Goal: Information Seeking & Learning: Learn about a topic

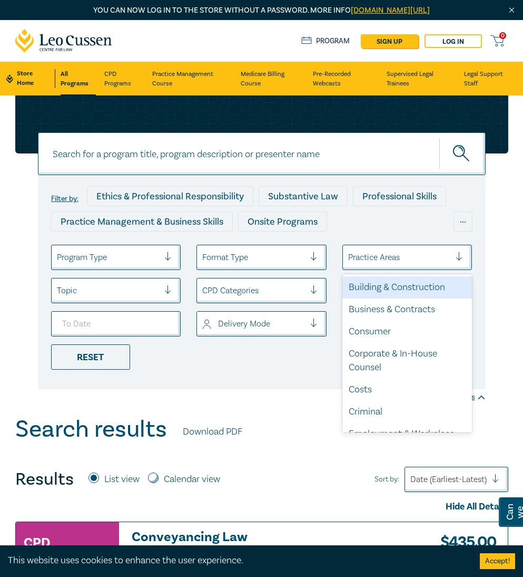
click at [396, 260] on div at bounding box center [399, 257] width 103 height 14
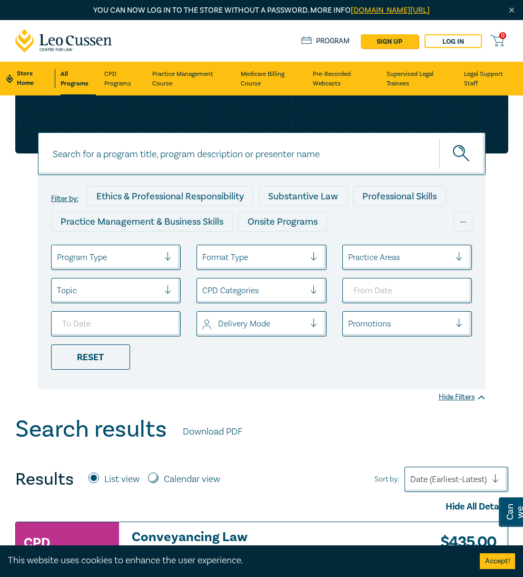
click at [387, 257] on div at bounding box center [399, 257] width 103 height 14
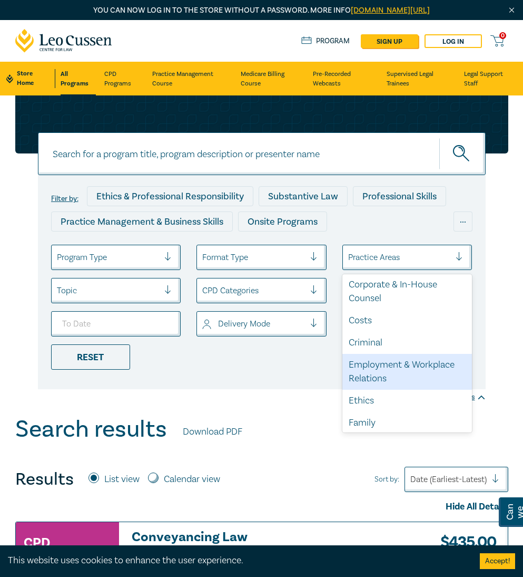
scroll to position [53, 0]
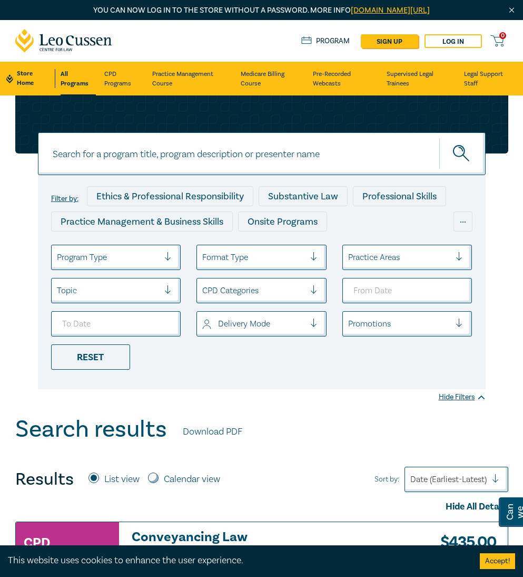
drag, startPoint x: 427, startPoint y: 257, endPoint x: 422, endPoint y: 260, distance: 6.1
click at [427, 257] on div at bounding box center [399, 257] width 103 height 14
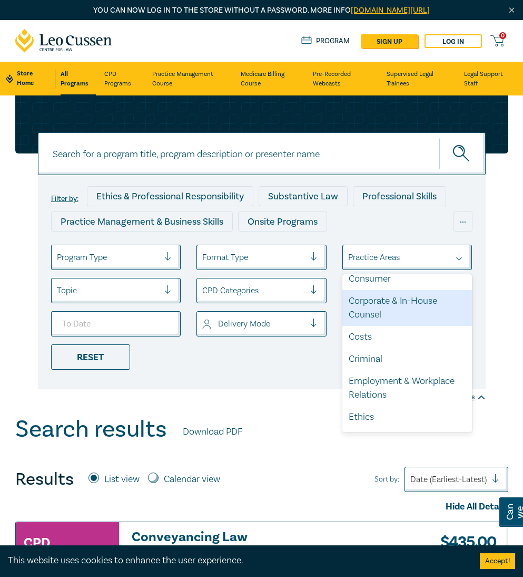
scroll to position [105, 0]
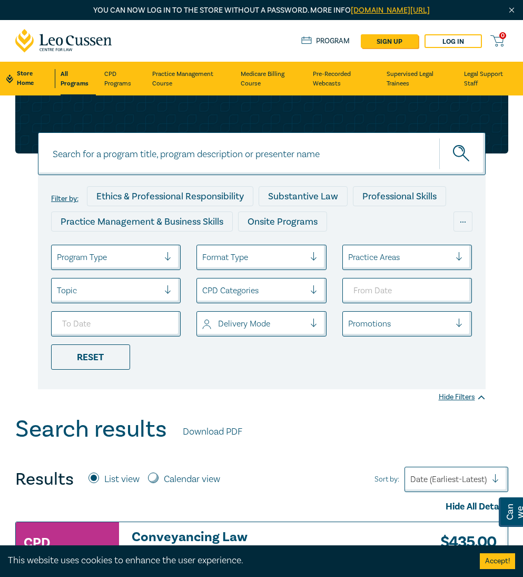
click at [401, 267] on div "Practice Areas" at bounding box center [408, 257] width 130 height 25
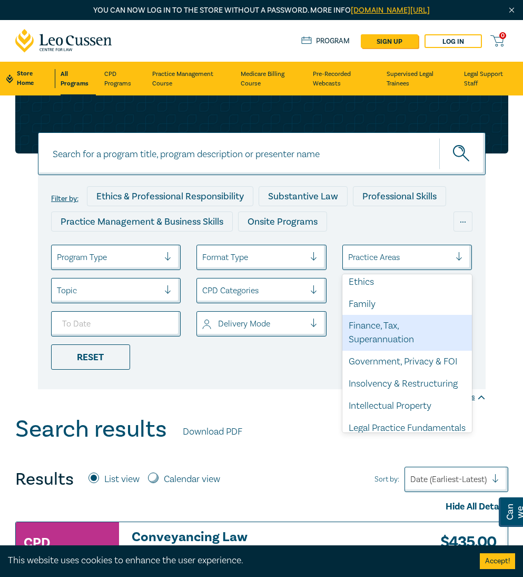
scroll to position [211, 0]
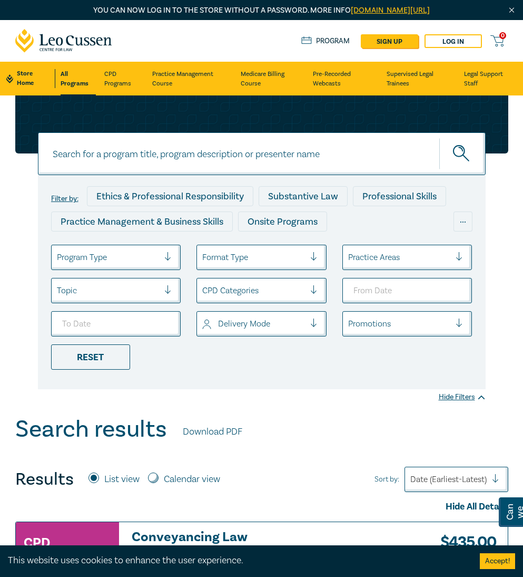
drag, startPoint x: 415, startPoint y: 257, endPoint x: 414, endPoint y: 267, distance: 9.5
click at [415, 258] on div at bounding box center [399, 257] width 103 height 14
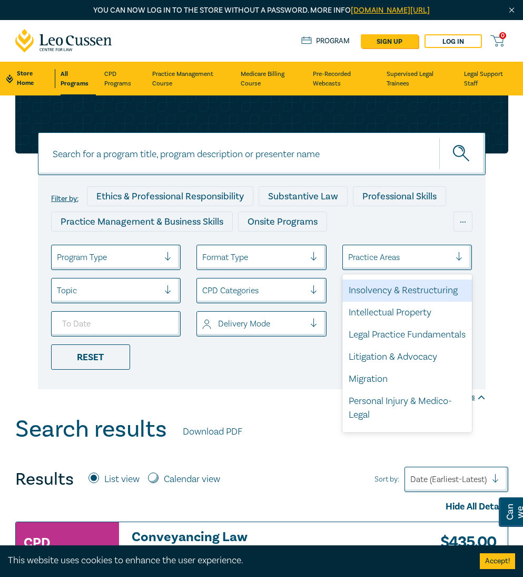
scroll to position [264, 0]
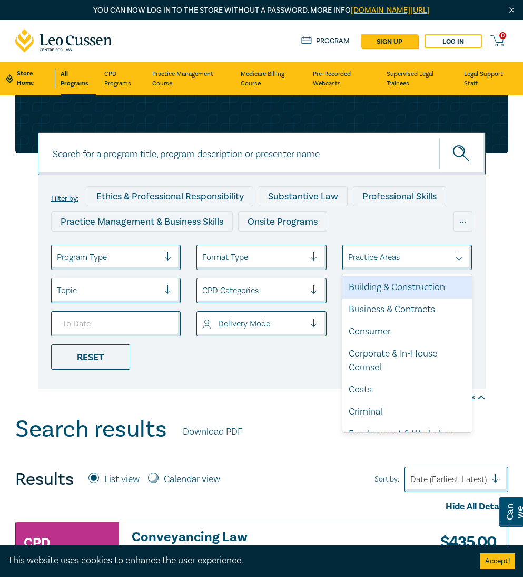
click at [404, 257] on div at bounding box center [399, 257] width 103 height 14
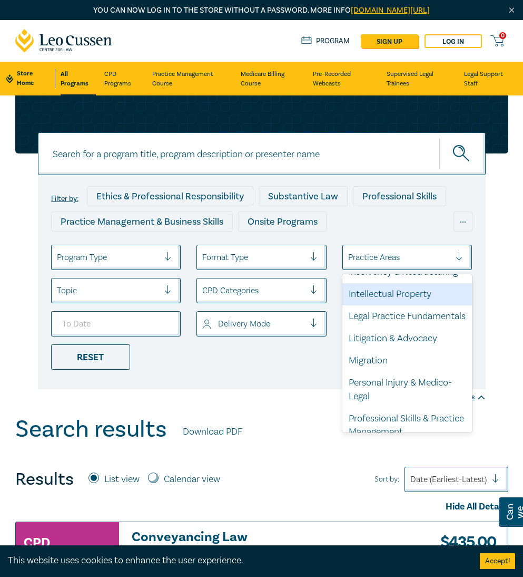
scroll to position [316, 0]
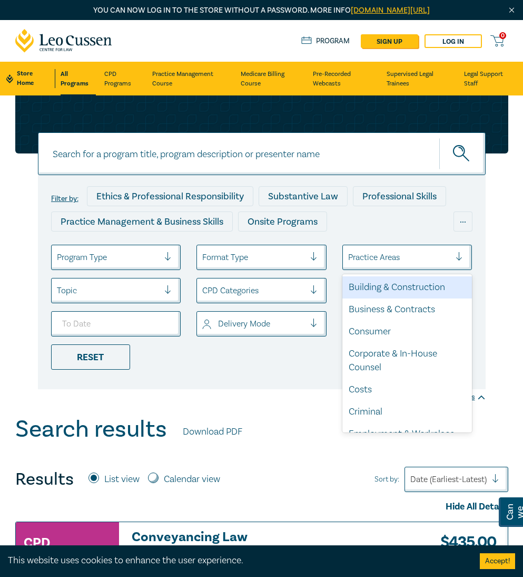
click at [429, 256] on div at bounding box center [399, 257] width 103 height 14
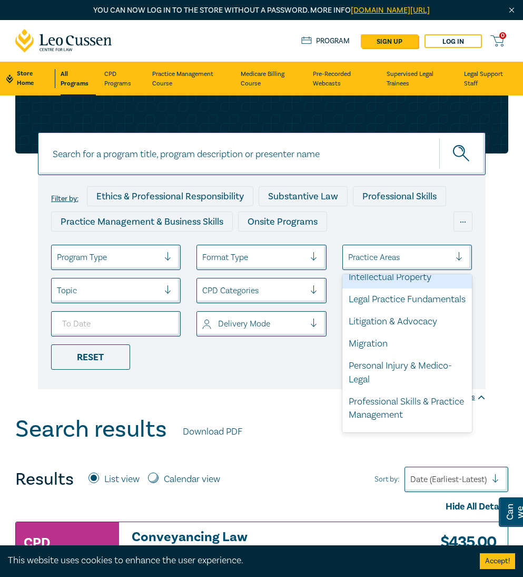
scroll to position [369, 0]
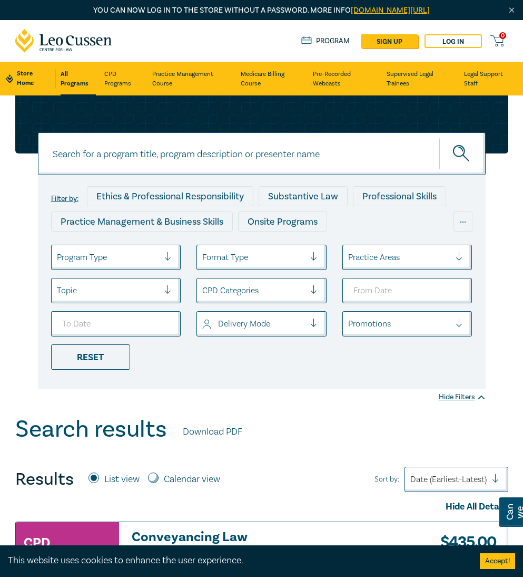
drag, startPoint x: 398, startPoint y: 252, endPoint x: 405, endPoint y: 266, distance: 15.1
click at [401, 258] on div at bounding box center [399, 257] width 103 height 14
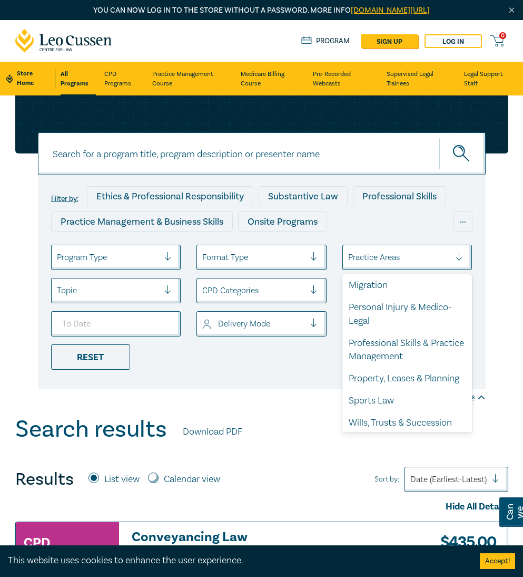
scroll to position [422, 0]
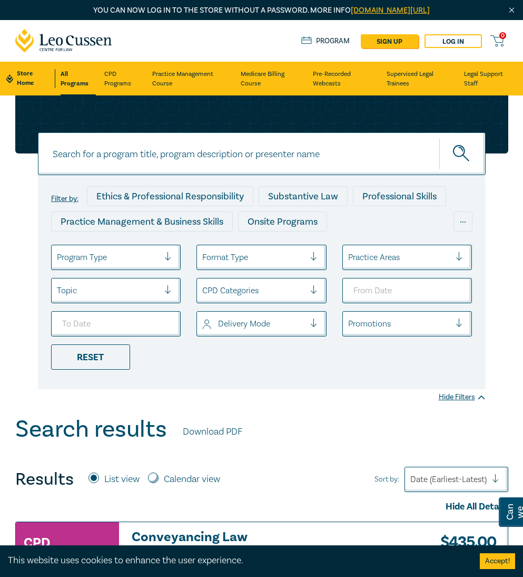
click at [373, 259] on div at bounding box center [399, 257] width 103 height 14
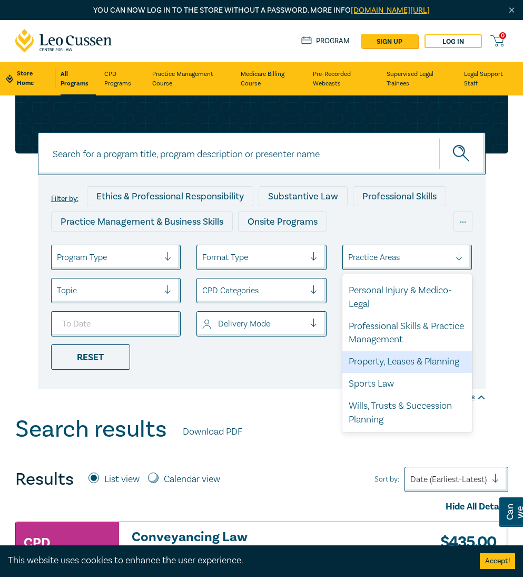
scroll to position [446, 0]
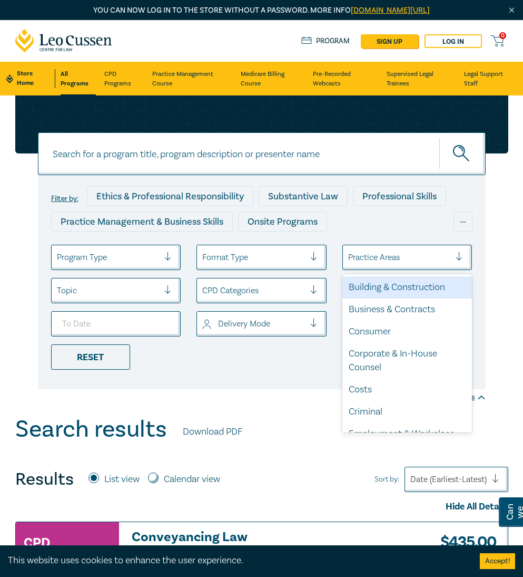
click at [392, 259] on div at bounding box center [399, 257] width 103 height 14
